Goal: Information Seeking & Learning: Find specific fact

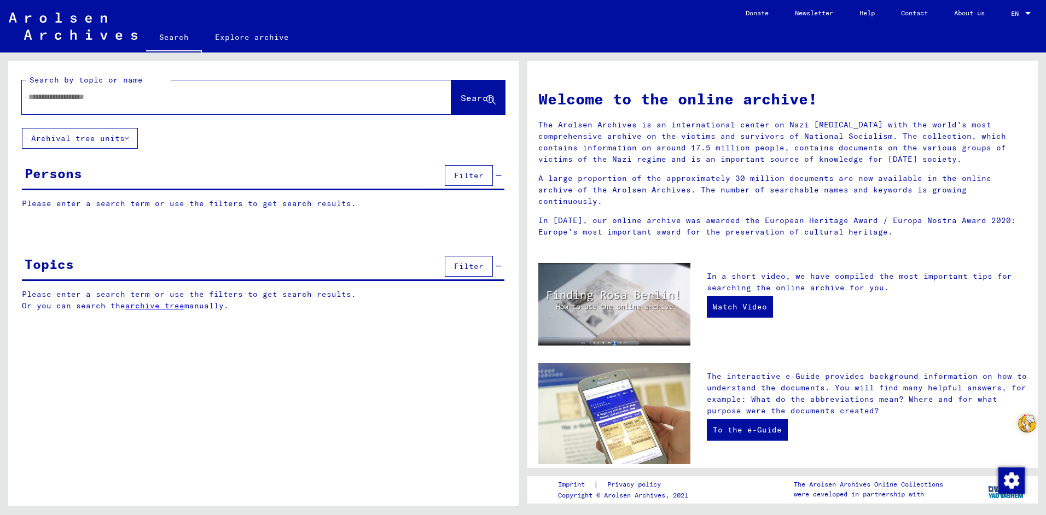
click at [156, 104] on div at bounding box center [220, 97] width 397 height 25
click at [130, 98] on input "text" at bounding box center [223, 96] width 390 height 11
type input "**********"
click at [481, 97] on span "Search" at bounding box center [477, 97] width 33 height 11
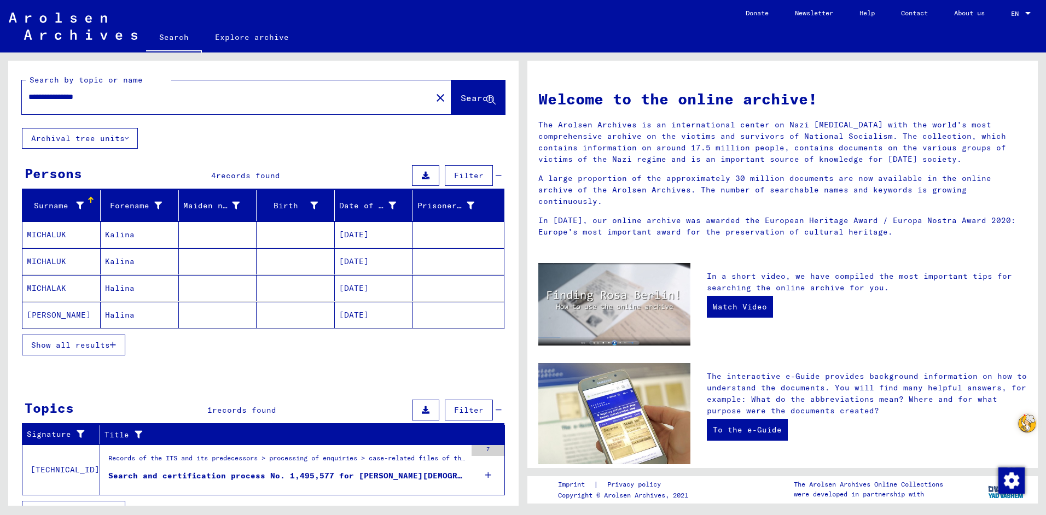
scroll to position [22, 0]
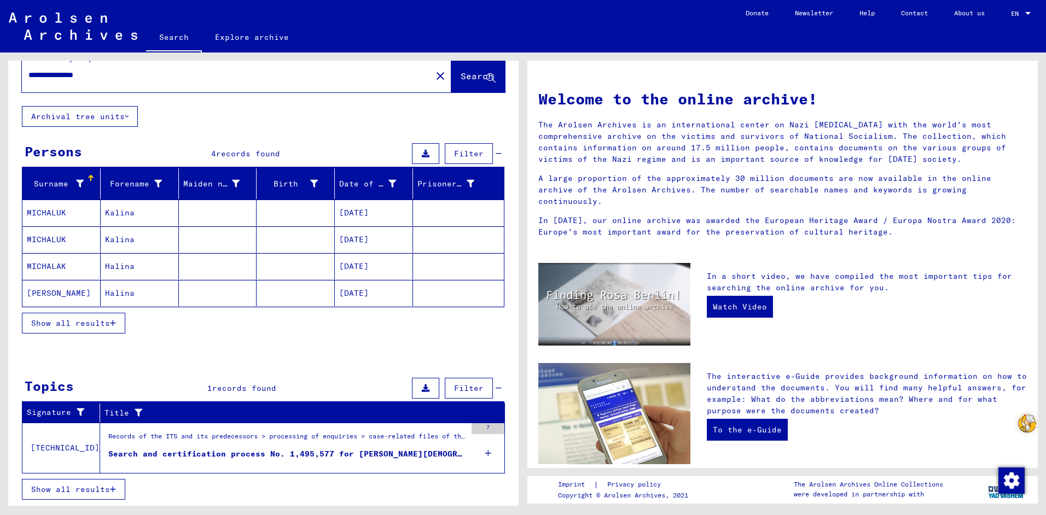
click at [144, 213] on mat-cell "Kalina" at bounding box center [140, 213] width 78 height 26
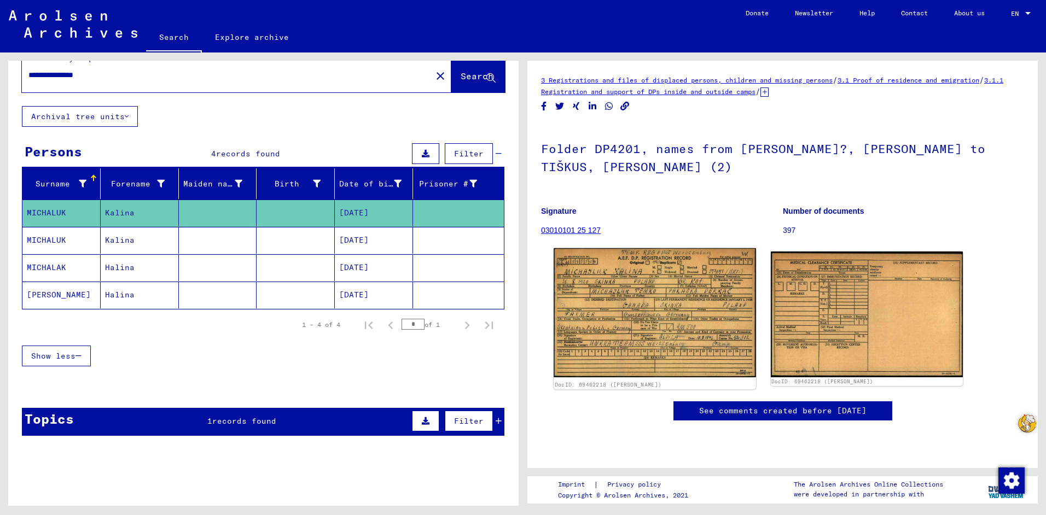
click at [629, 277] on img at bounding box center [655, 312] width 202 height 129
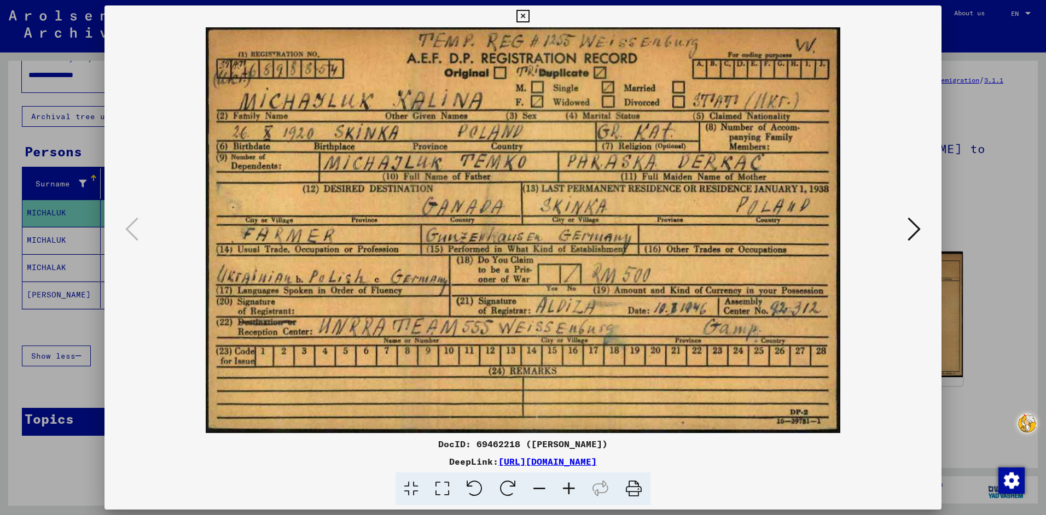
click at [915, 228] on icon at bounding box center [914, 229] width 13 height 26
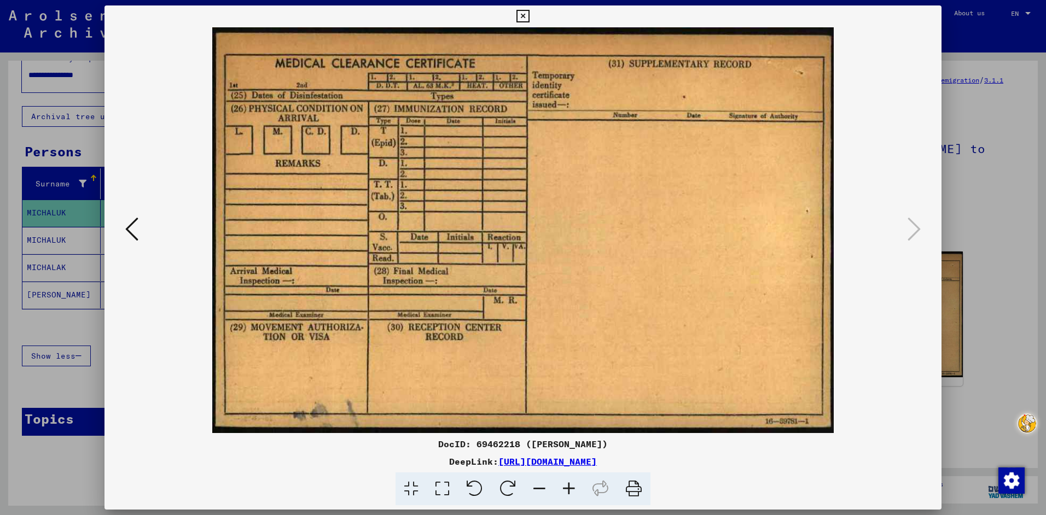
click at [524, 11] on icon at bounding box center [522, 16] width 13 height 13
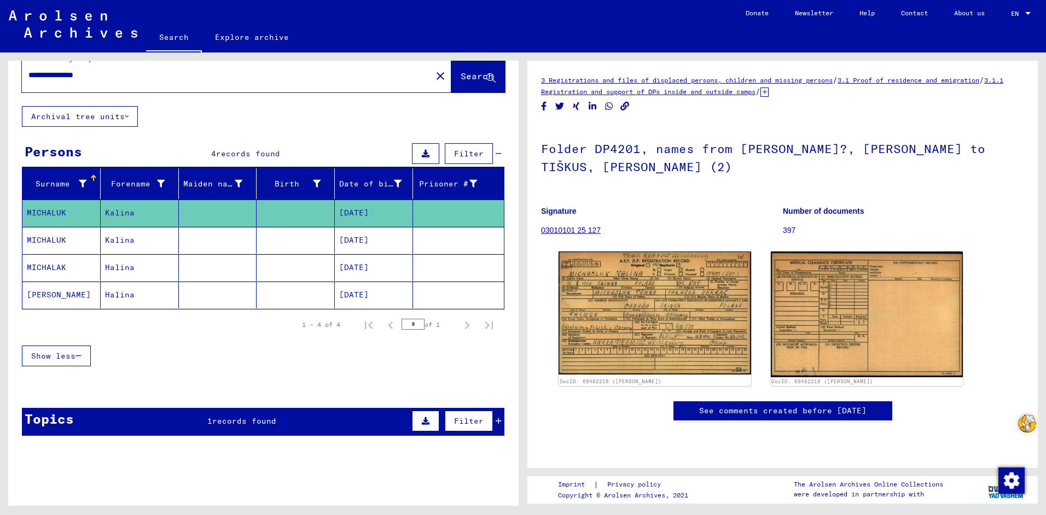
click at [360, 239] on mat-cell "[DATE]" at bounding box center [374, 240] width 78 height 27
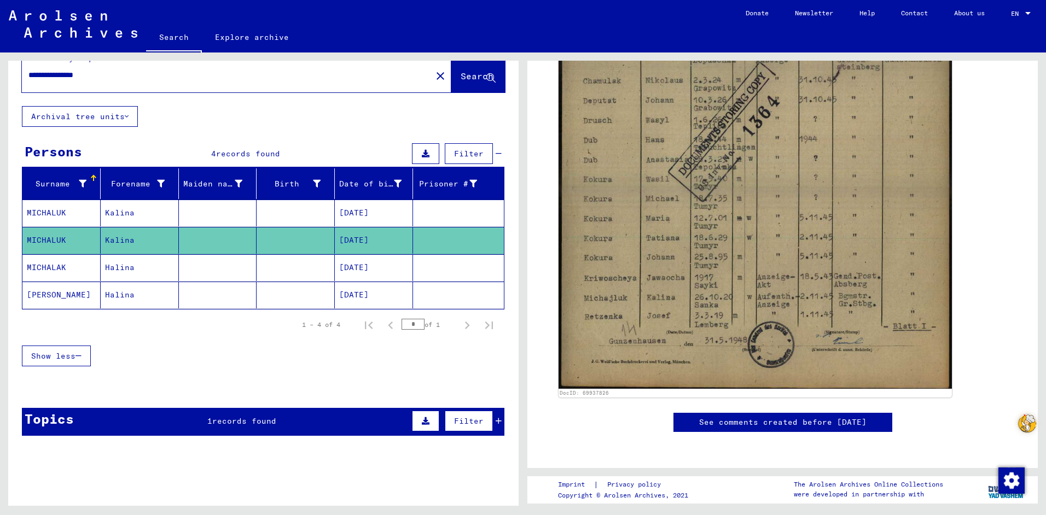
scroll to position [492, 0]
click at [260, 266] on mat-cell at bounding box center [296, 267] width 78 height 27
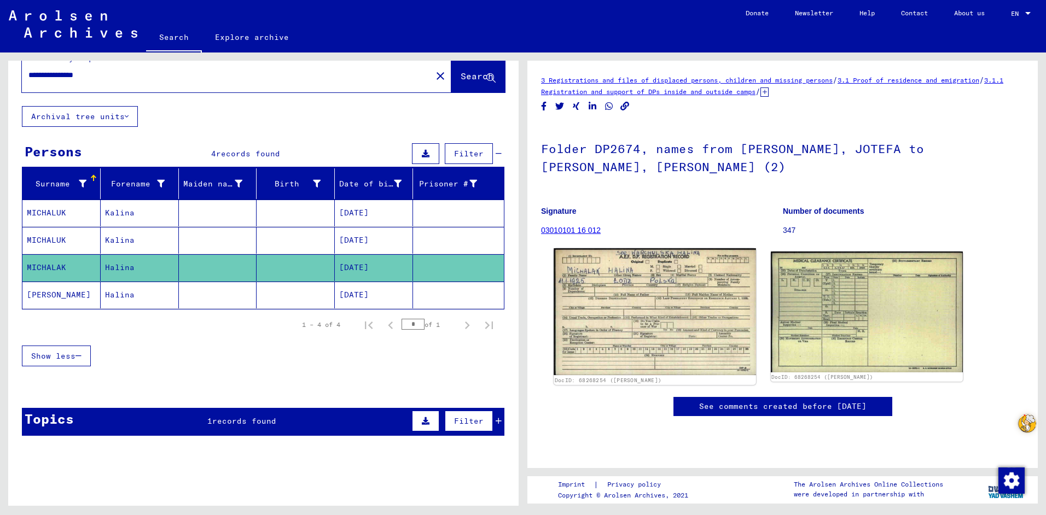
click at [659, 301] on img at bounding box center [655, 311] width 202 height 127
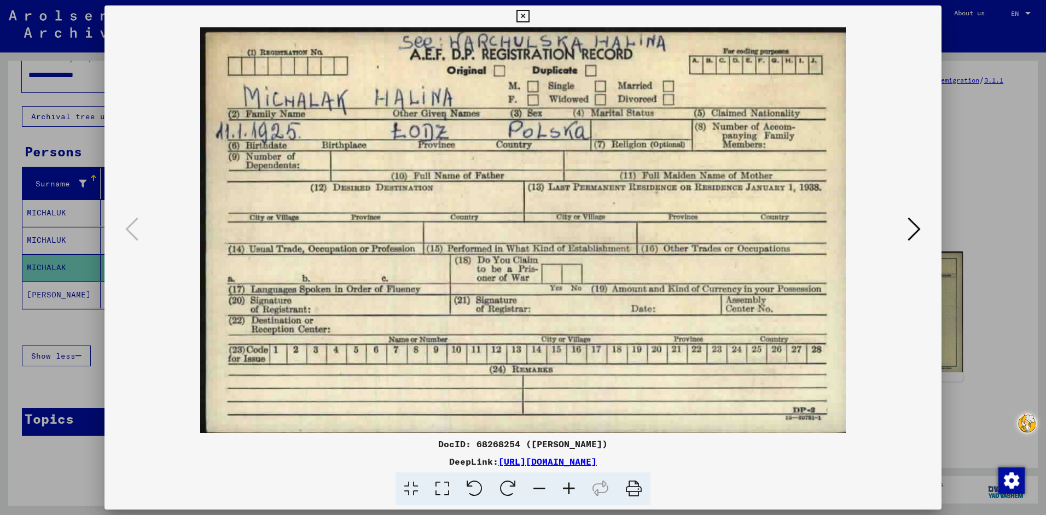
click at [916, 228] on icon at bounding box center [914, 229] width 13 height 26
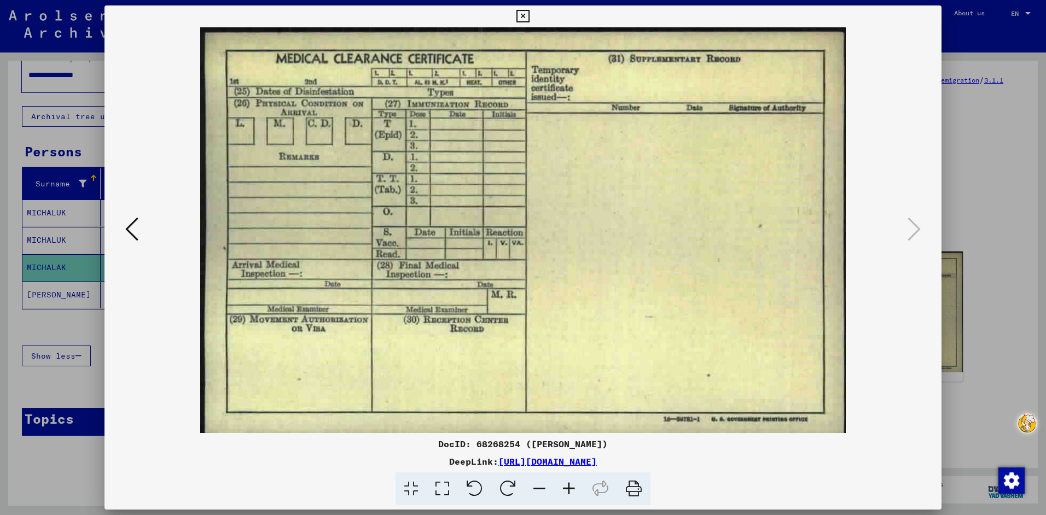
click at [525, 14] on icon at bounding box center [522, 16] width 13 height 13
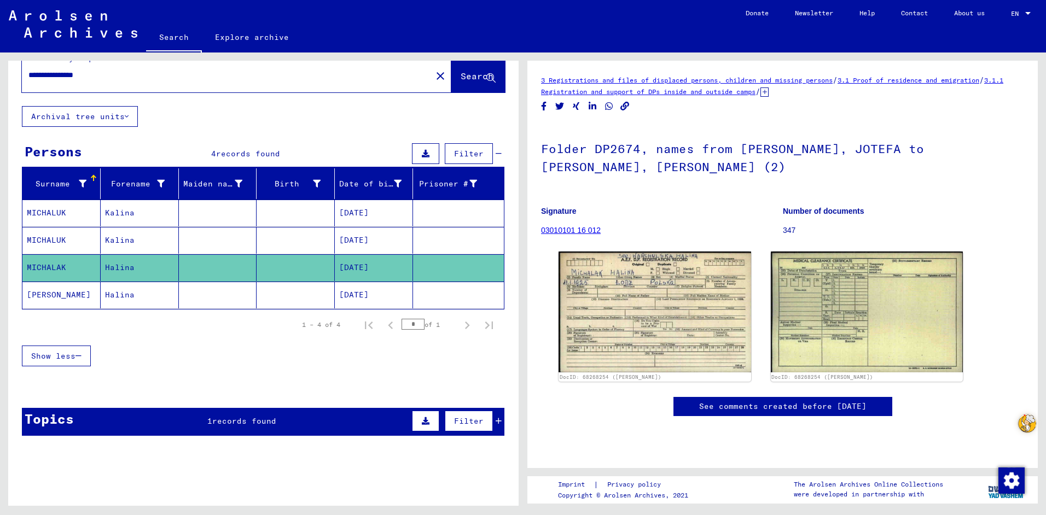
click at [121, 292] on mat-cell "Halina" at bounding box center [140, 295] width 78 height 27
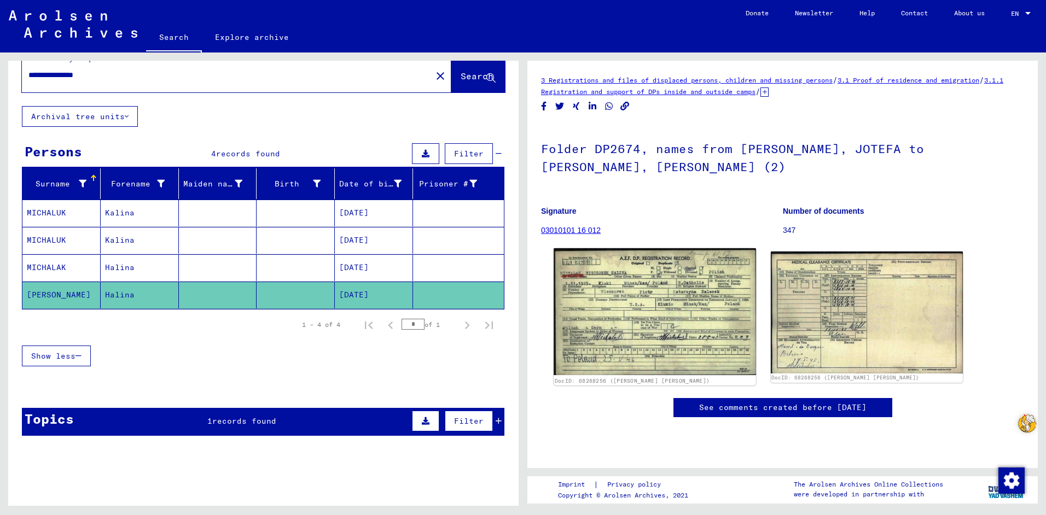
click at [692, 303] on img at bounding box center [655, 311] width 202 height 127
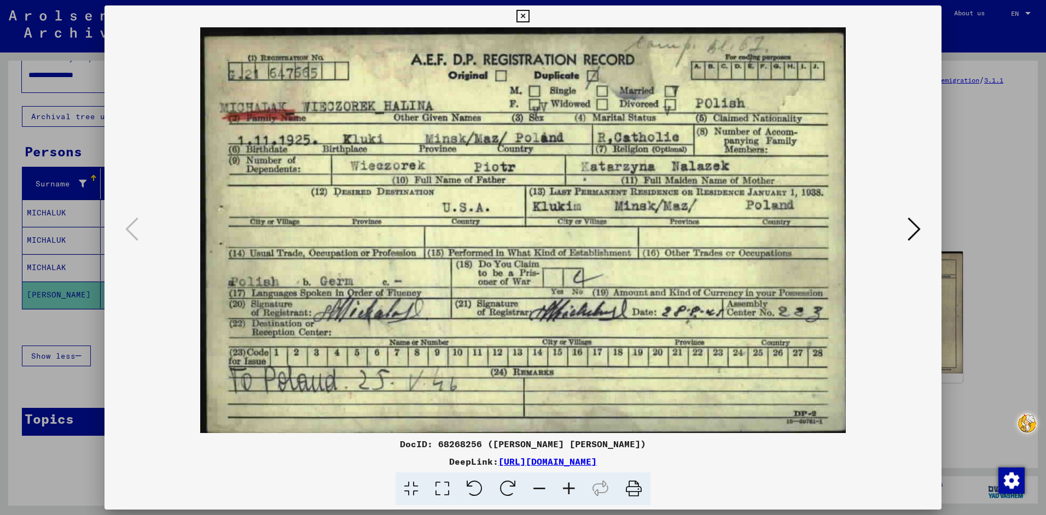
click at [912, 220] on icon at bounding box center [914, 229] width 13 height 26
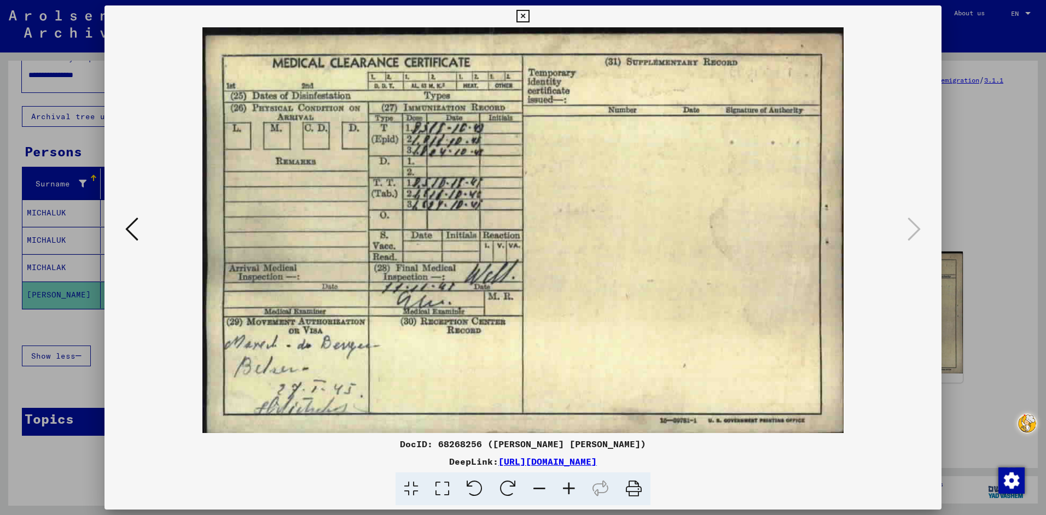
click at [523, 15] on icon at bounding box center [522, 16] width 13 height 13
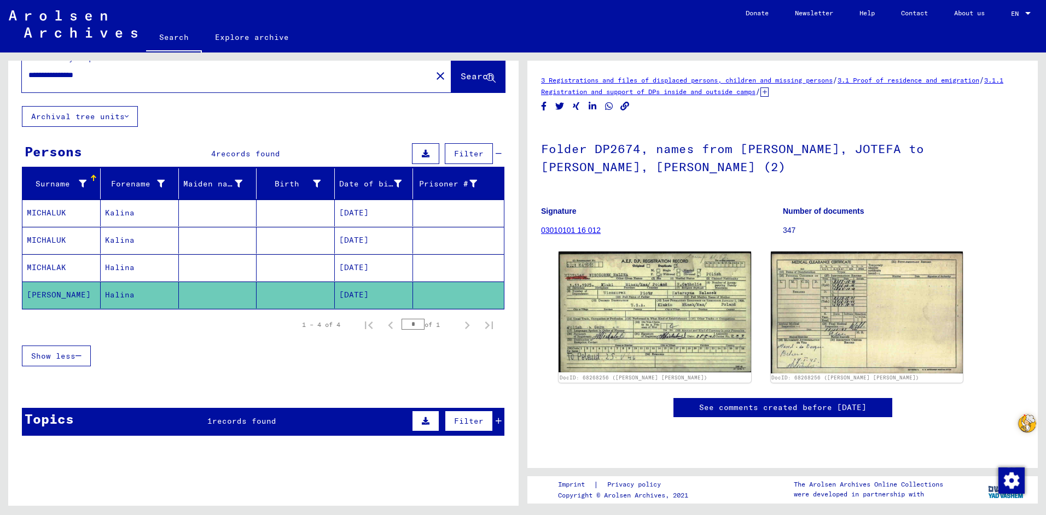
click at [343, 423] on div "Topics 1 records found Filter" at bounding box center [263, 422] width 483 height 28
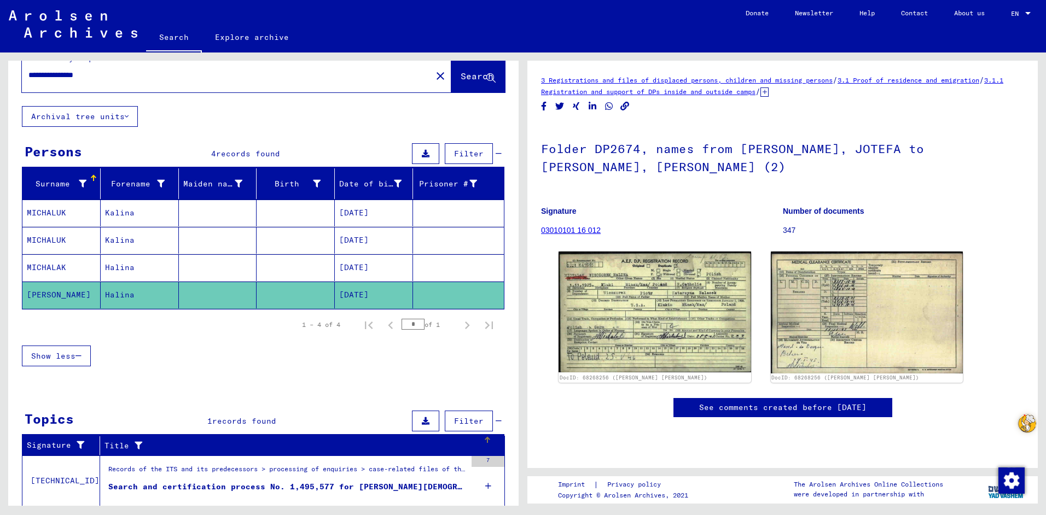
scroll to position [55, 0]
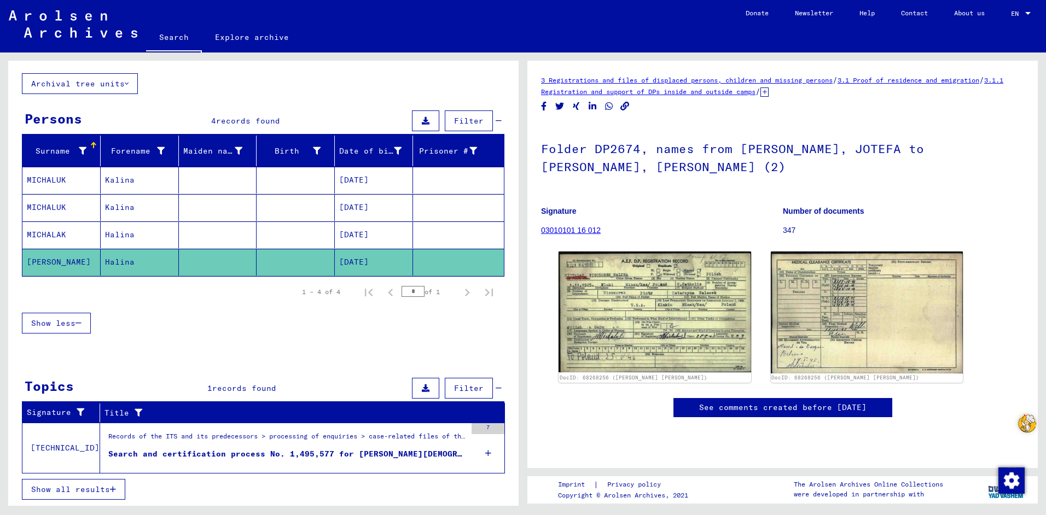
click at [322, 452] on div "Search and certification process No. 1,495,577 for [PERSON_NAME][DEMOGRAPHIC_DA…" at bounding box center [287, 454] width 358 height 11
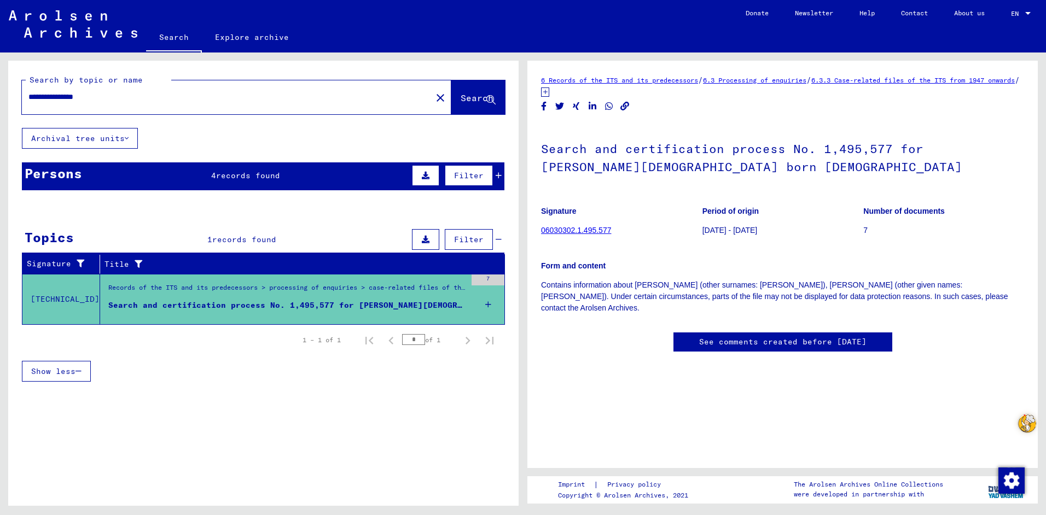
click at [393, 298] on div "Records of the ITS and its predecessors > processing of enquiries > case-relate…" at bounding box center [287, 290] width 358 height 15
click at [590, 231] on link "06030302.1.495.577" at bounding box center [576, 230] width 70 height 9
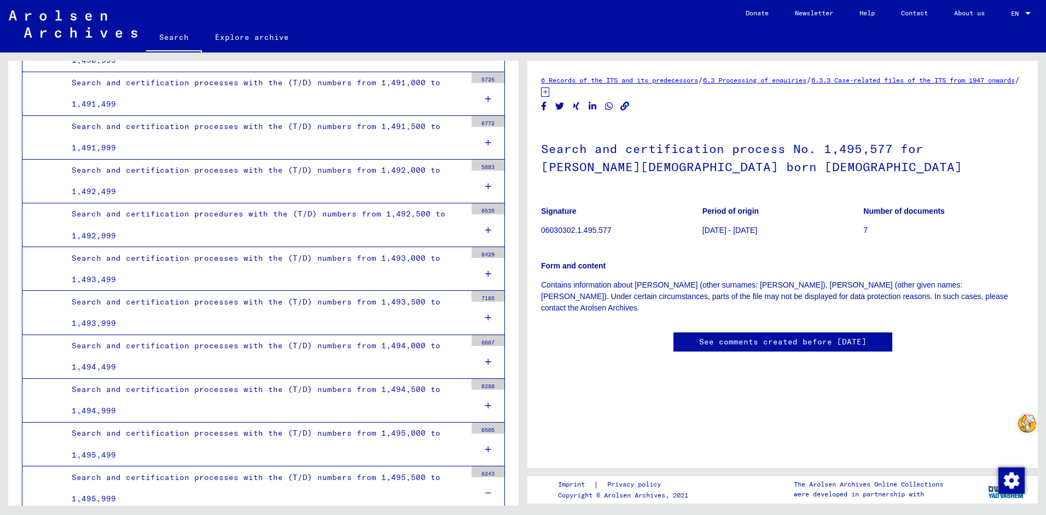
scroll to position [21762, 0]
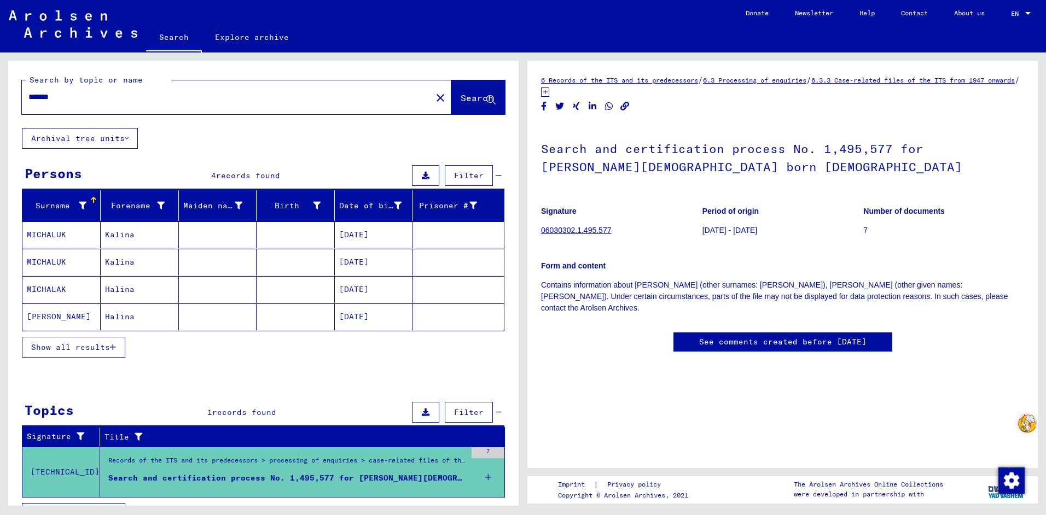
type input "**********"
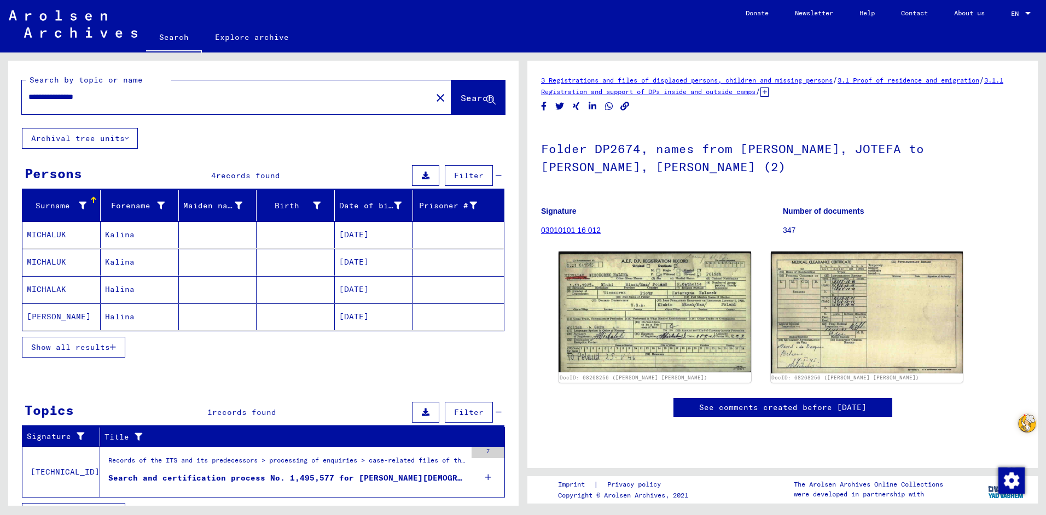
click at [84, 347] on span "Show all results" at bounding box center [70, 347] width 79 height 10
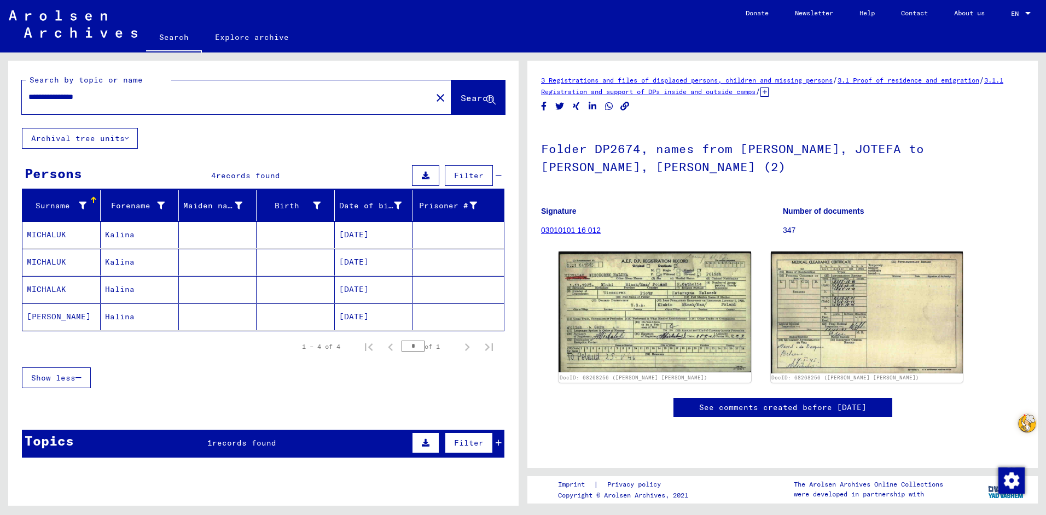
click at [921, 85] on div "3 Registrations and files of displaced persons, children and missing persons / …" at bounding box center [782, 85] width 483 height 23
click at [922, 80] on link "3.1 Proof of residence and emigration" at bounding box center [909, 80] width 142 height 8
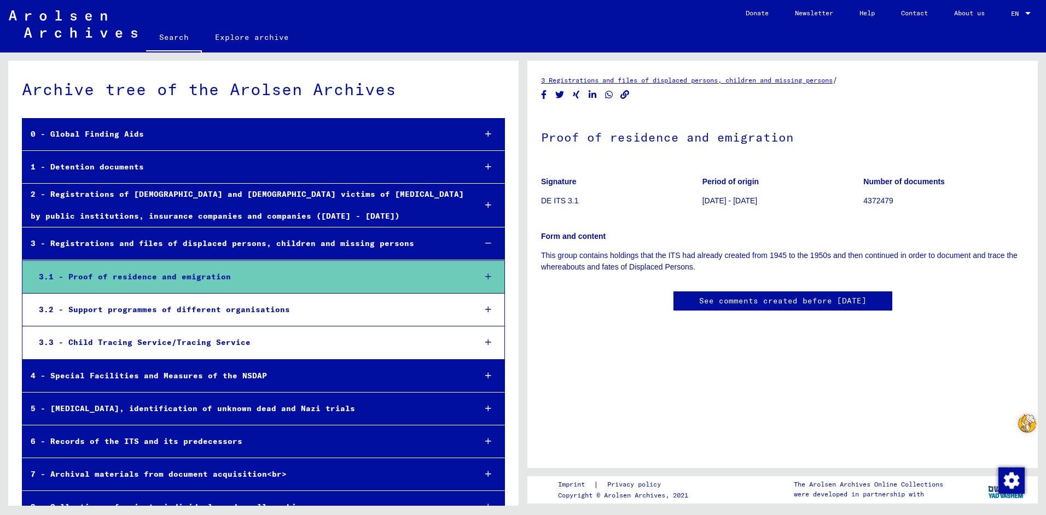
click at [688, 82] on link "3 Registrations and files of displaced persons, children and missing persons" at bounding box center [687, 80] width 292 height 8
